Goal: Navigation & Orientation: Go to known website

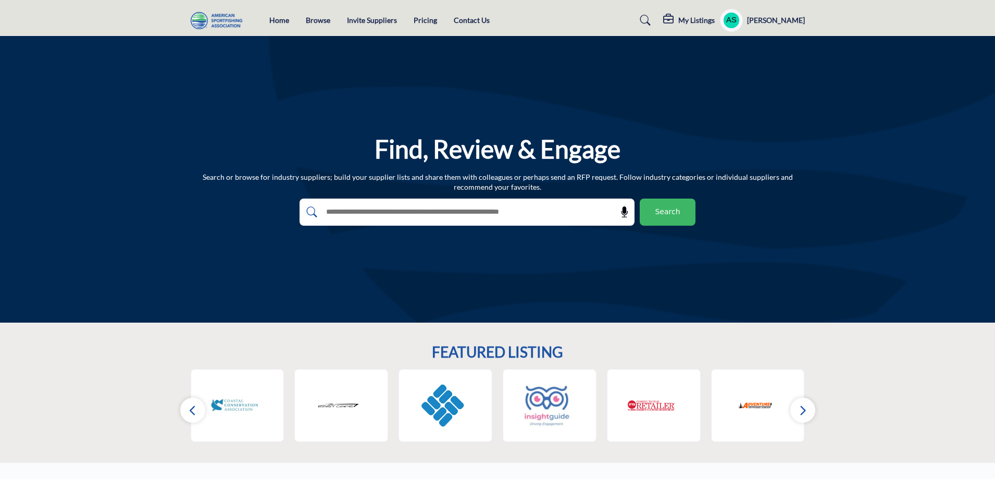
click at [743, 23] on profile-featured-9d57d186-dcdc-4fd1-8698-ebbedcf867ac "Show hide supplier dropdown" at bounding box center [731, 20] width 23 height 23
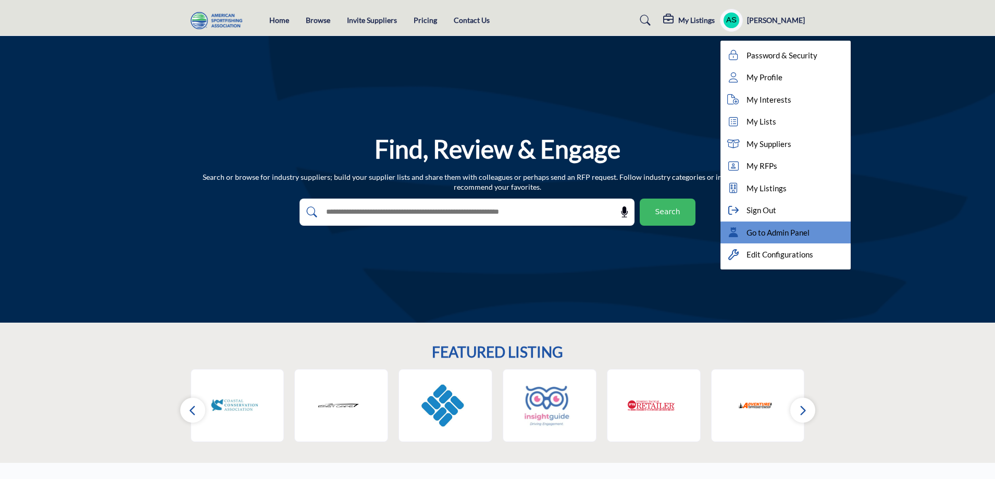
click at [786, 229] on span "Go to Admin Panel" at bounding box center [777, 233] width 63 height 12
